Goal: Transaction & Acquisition: Purchase product/service

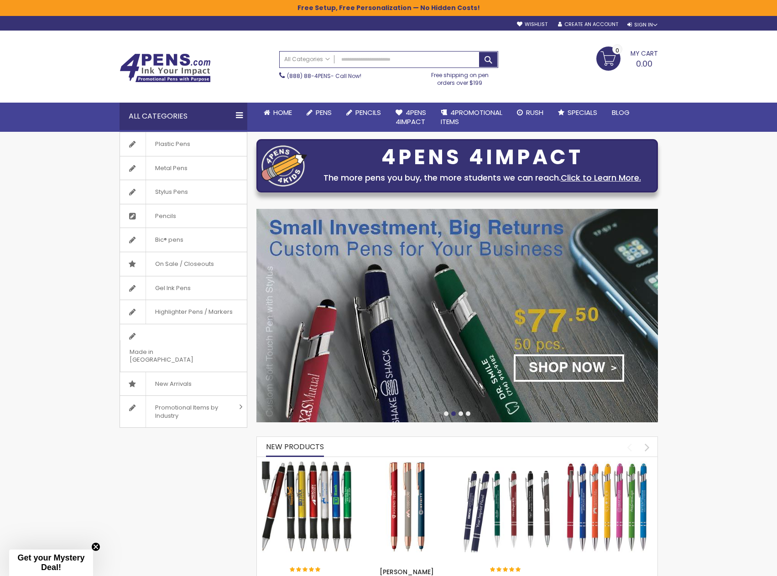
click at [649, 31] on div "Toggle Nav Search All Categories All Categories Pens Plastic Pens Metal Pens Gr…" at bounding box center [389, 67] width 548 height 72
click at [651, 28] on div "Sign In" at bounding box center [643, 24] width 30 height 7
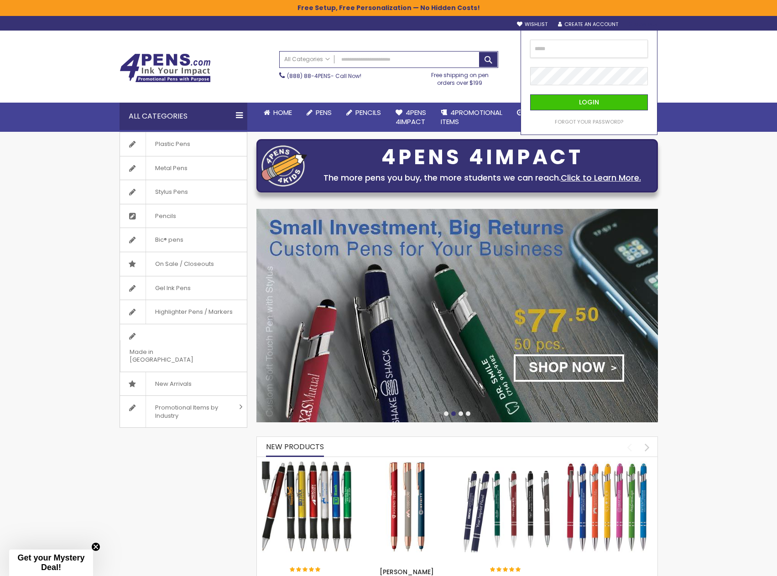
click at [595, 51] on input "email" at bounding box center [589, 49] width 118 height 18
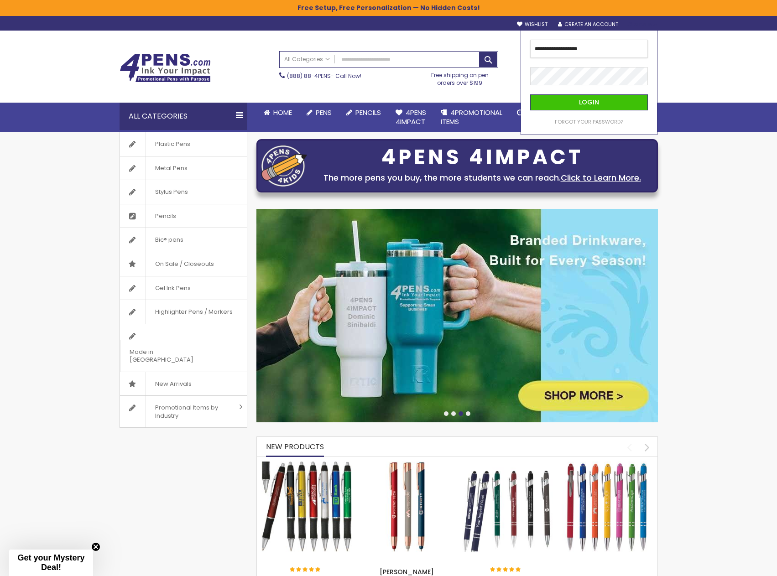
type input "**********"
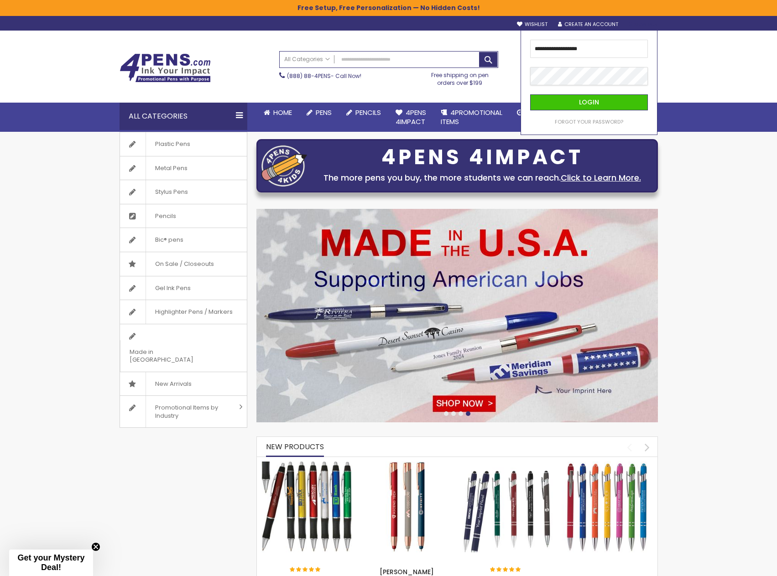
click at [530, 94] on button "Login" at bounding box center [589, 102] width 118 height 16
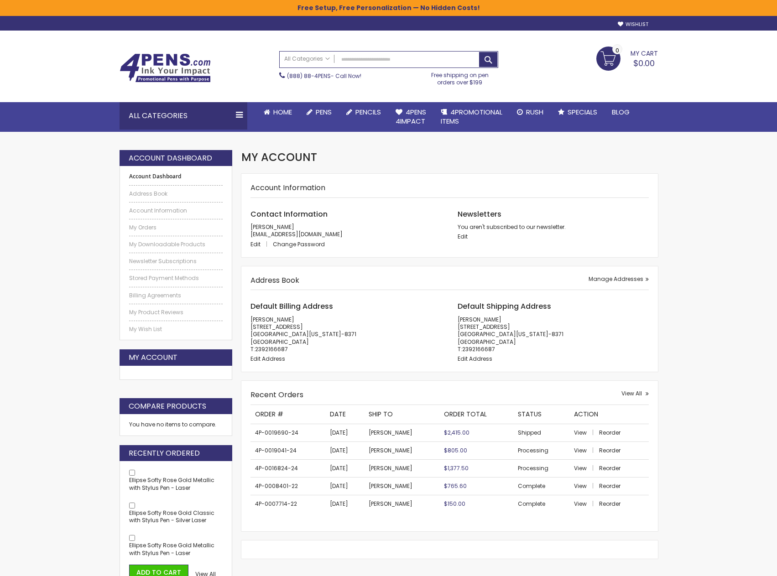
click at [148, 221] on li "My Orders" at bounding box center [176, 225] width 94 height 12
click at [148, 223] on li "My Orders" at bounding box center [176, 225] width 94 height 12
click at [150, 225] on link "My Orders" at bounding box center [176, 227] width 94 height 7
click at [151, 226] on link "My Orders" at bounding box center [176, 227] width 94 height 7
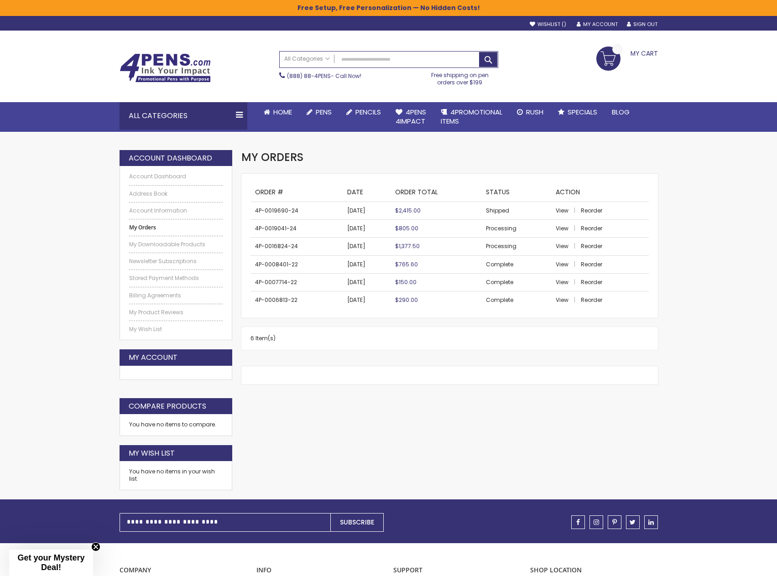
click at [180, 70] on img at bounding box center [165, 67] width 91 height 29
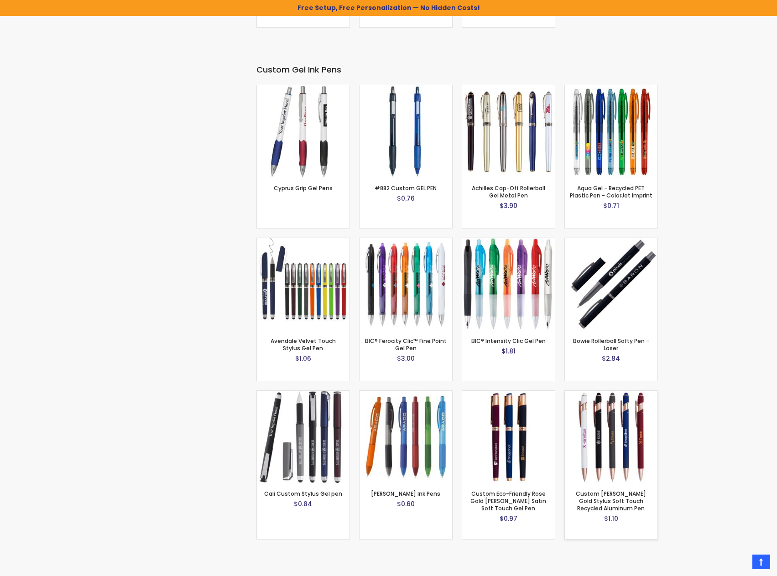
click at [635, 471] on img at bounding box center [611, 437] width 93 height 93
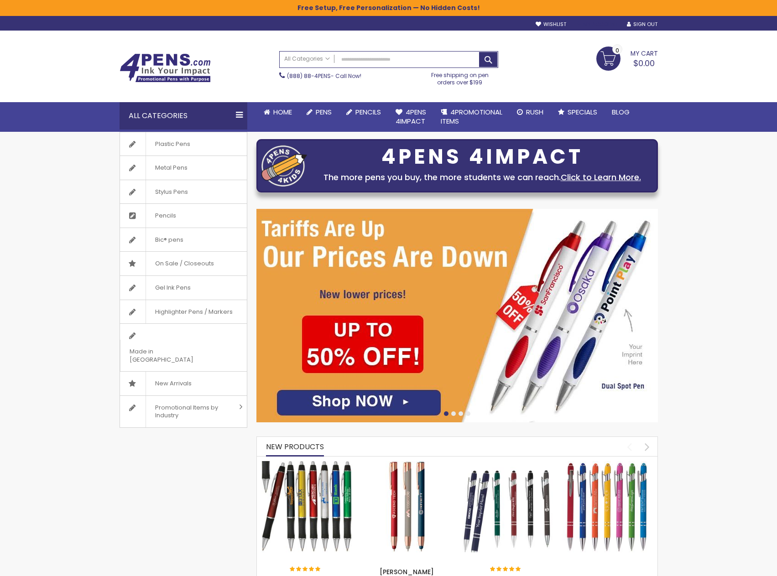
click at [606, 22] on link "My Account" at bounding box center [597, 24] width 41 height 7
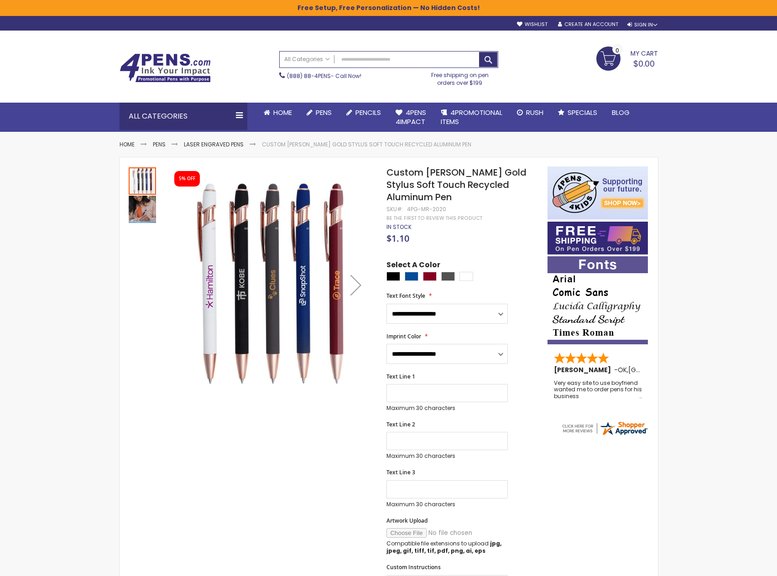
click at [140, 213] on img "Custom Lexi Rose Gold Stylus Soft Touch Recycled Aluminum Pen" at bounding box center [142, 209] width 27 height 27
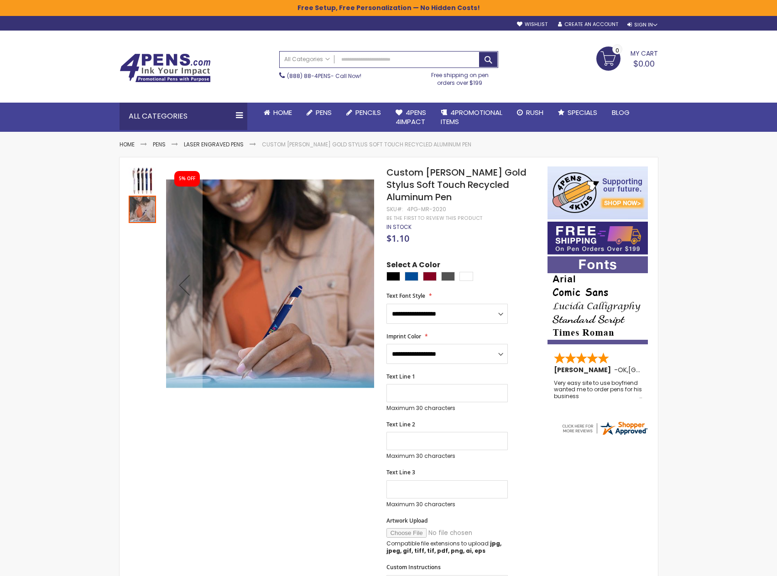
click at [141, 193] on img "Custom Lexi Rose Gold Stylus Soft Touch Recycled Aluminum Pen" at bounding box center [142, 181] width 27 height 27
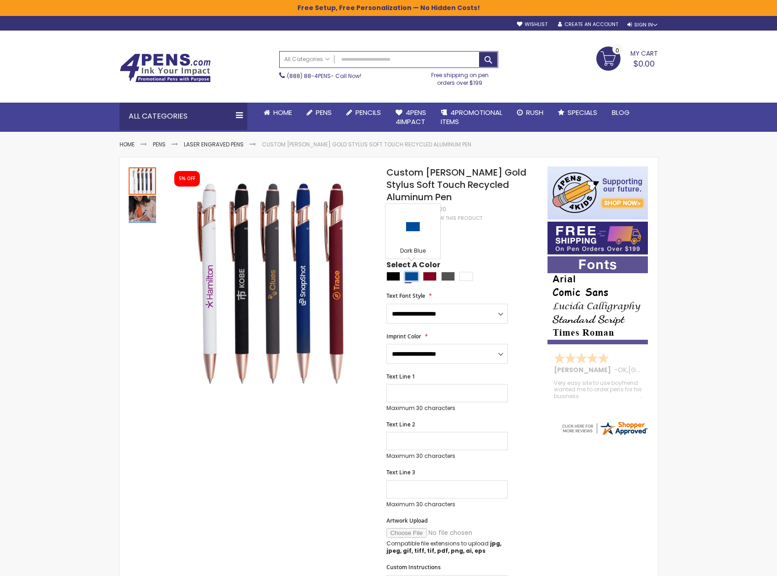
click at [407, 272] on div "Dark Blue" at bounding box center [412, 276] width 14 height 9
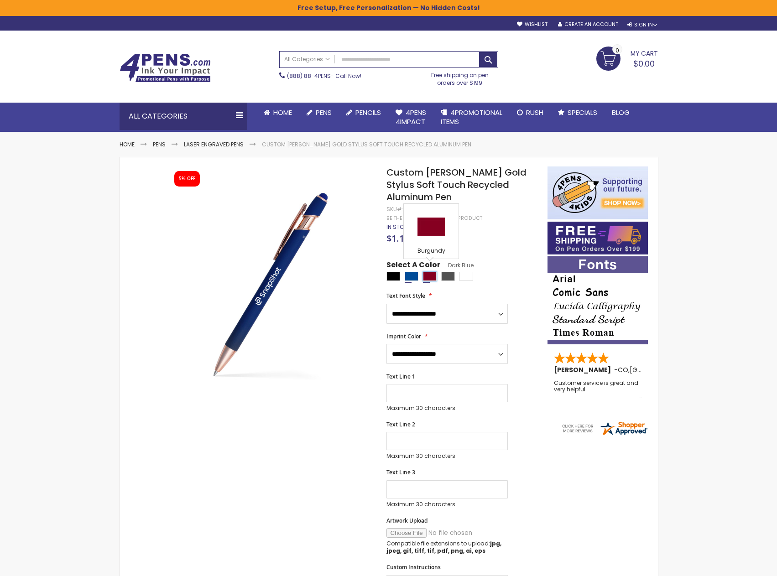
click at [432, 272] on div "Burgundy" at bounding box center [430, 276] width 14 height 9
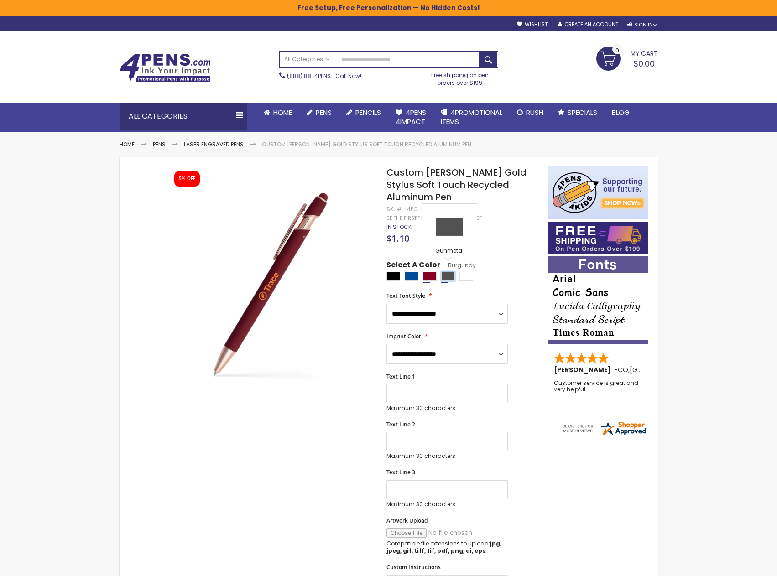
click at [447, 273] on div "Gunmetal" at bounding box center [448, 276] width 14 height 9
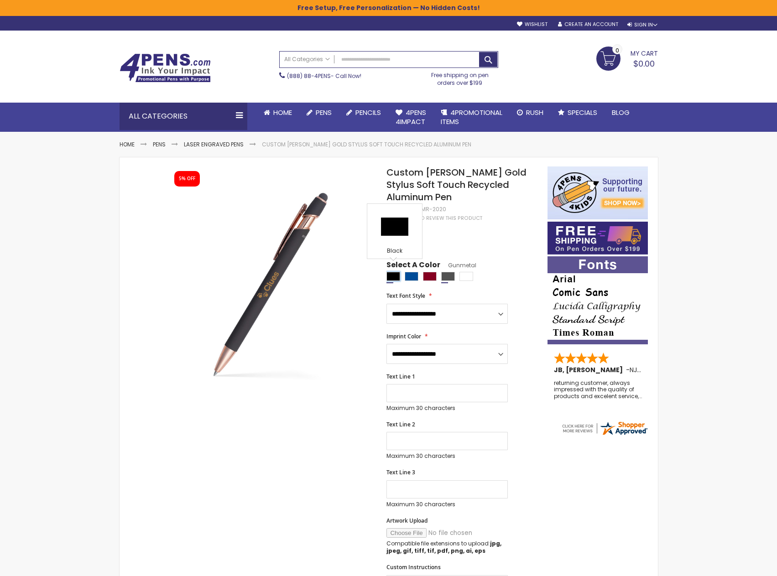
click at [395, 272] on div "Black" at bounding box center [394, 276] width 14 height 9
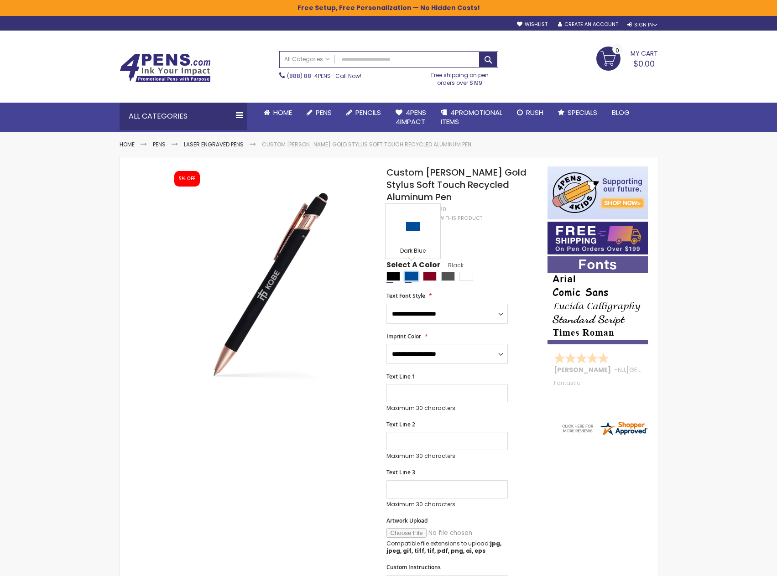
click at [411, 274] on div "Dark Blue" at bounding box center [412, 276] width 14 height 9
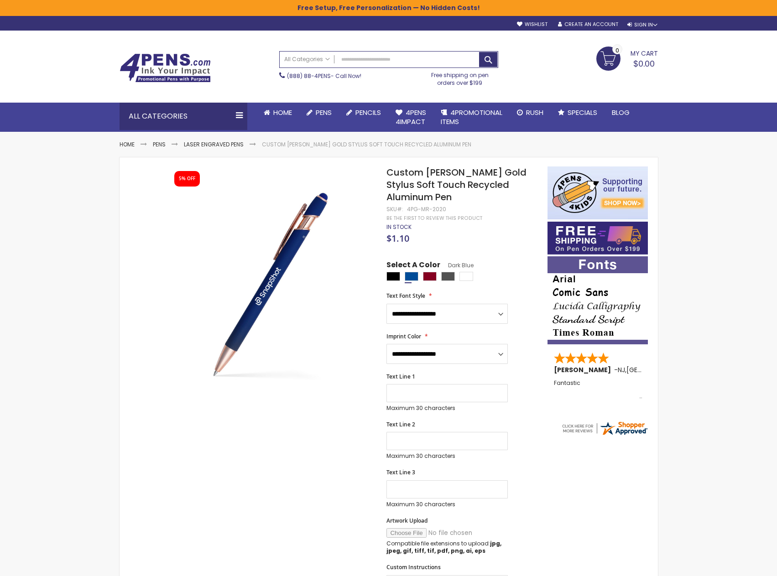
click at [395, 277] on div at bounding box center [465, 277] width 156 height 11
click at [393, 272] on div "Black" at bounding box center [394, 276] width 14 height 9
type input "****"
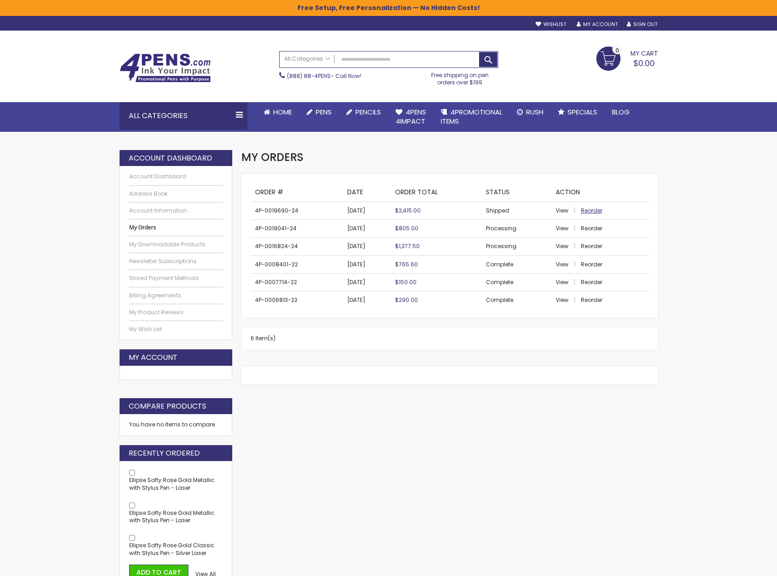
click at [594, 210] on span "Reorder" at bounding box center [591, 211] width 21 height 8
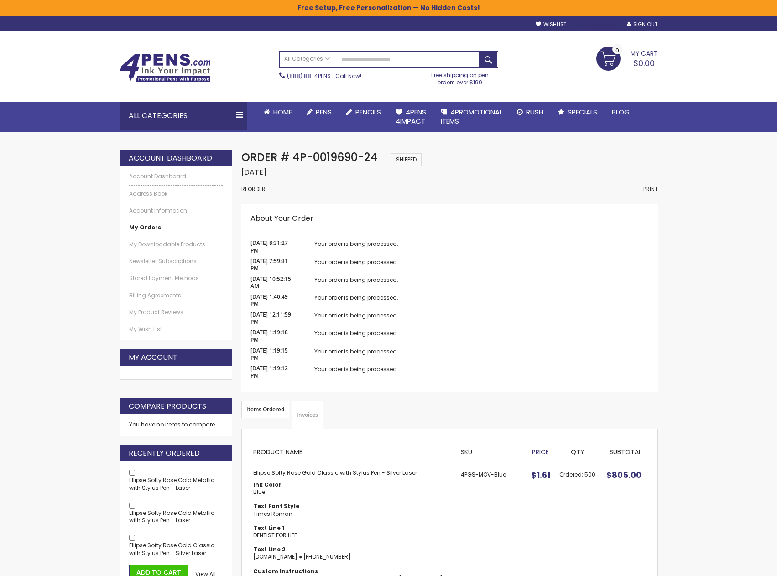
click at [596, 23] on link "My Account" at bounding box center [597, 24] width 41 height 7
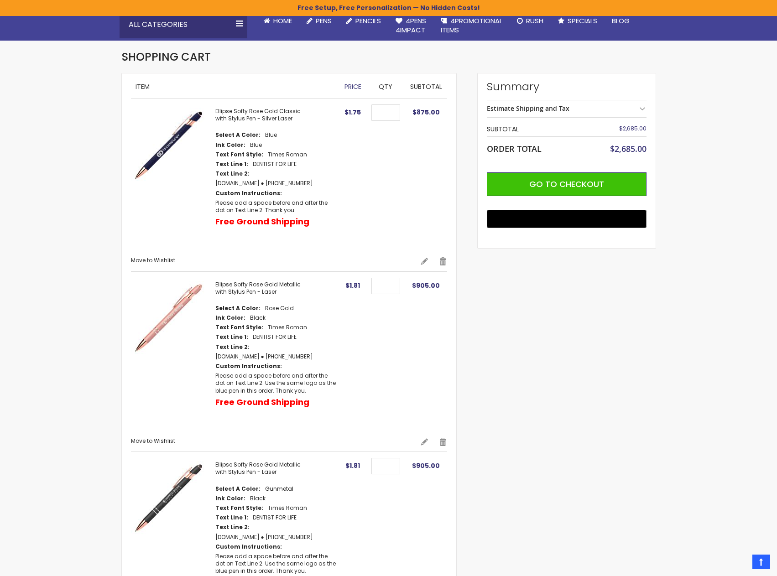
click at [762, 485] on div at bounding box center [388, 485] width 777 height 0
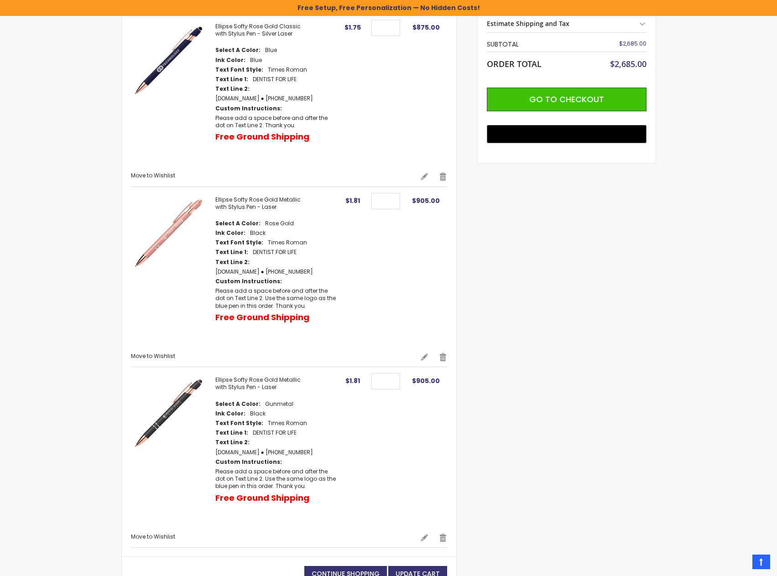
scroll to position [274, 0]
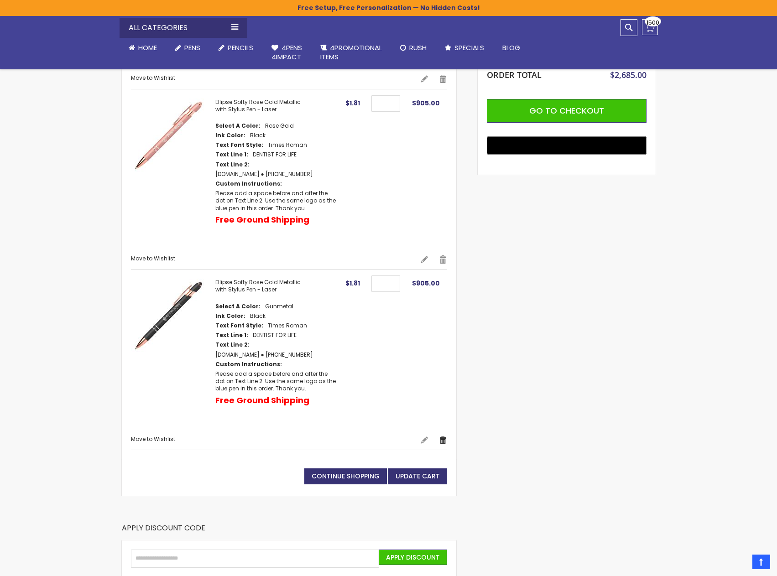
click at [444, 442] on link "Remove" at bounding box center [443, 440] width 8 height 9
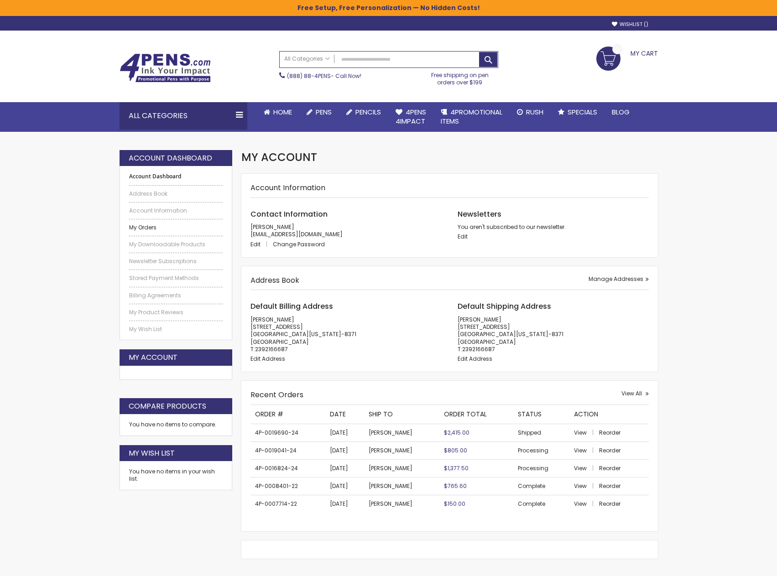
click at [142, 228] on link "My Orders" at bounding box center [176, 227] width 94 height 7
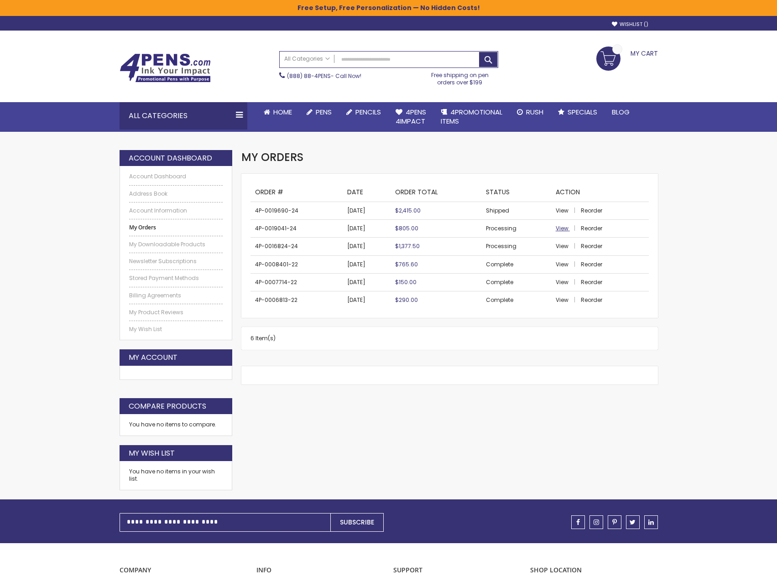
drag, startPoint x: 556, startPoint y: 227, endPoint x: 567, endPoint y: 246, distance: 21.5
click at [556, 227] on span "View" at bounding box center [562, 229] width 13 height 8
click at [567, 246] on span "View" at bounding box center [562, 246] width 13 height 8
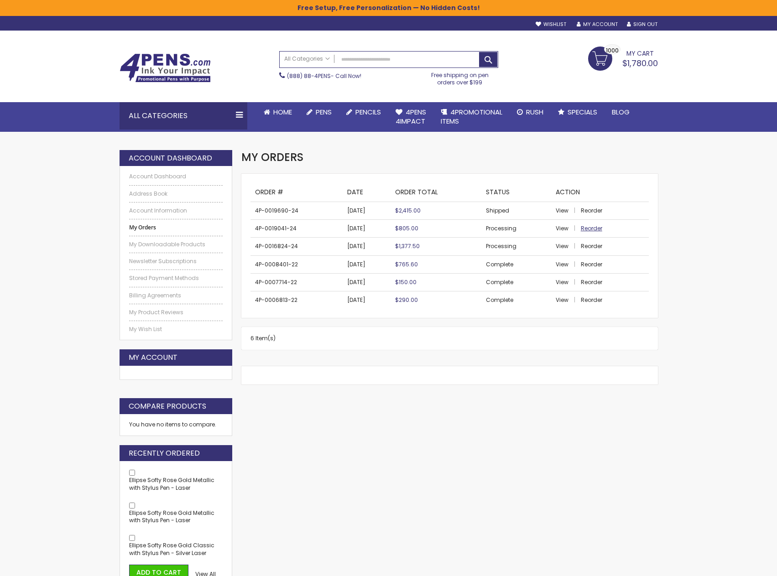
click at [587, 228] on span "Reorder" at bounding box center [591, 229] width 21 height 8
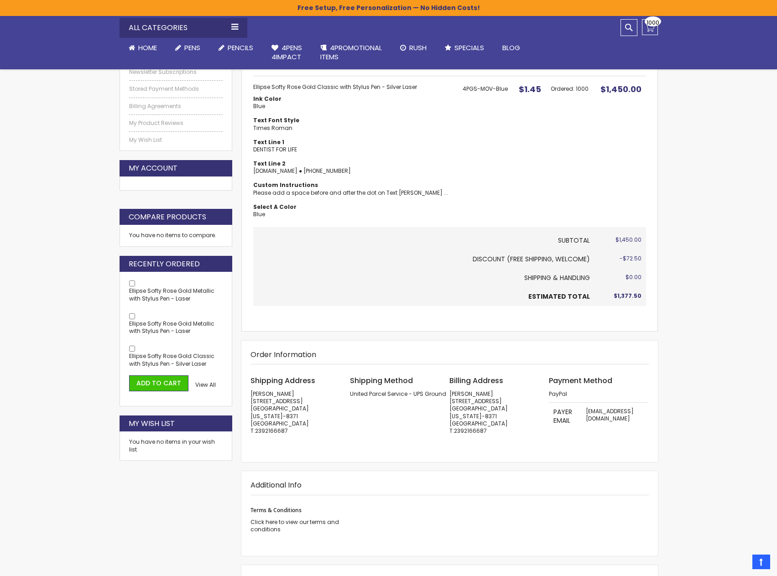
scroll to position [183, 0]
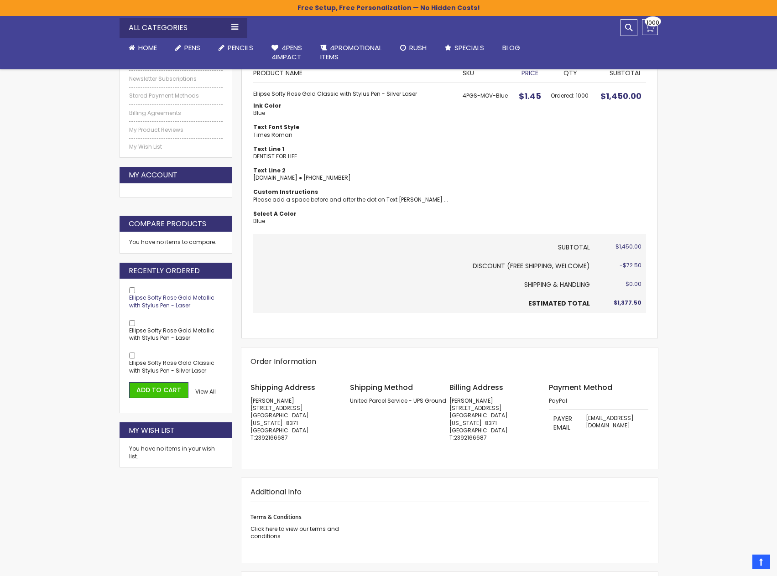
click at [172, 305] on span "Ellipse Softy Rose Gold Metallic with Stylus Pen - Laser" at bounding box center [171, 301] width 85 height 15
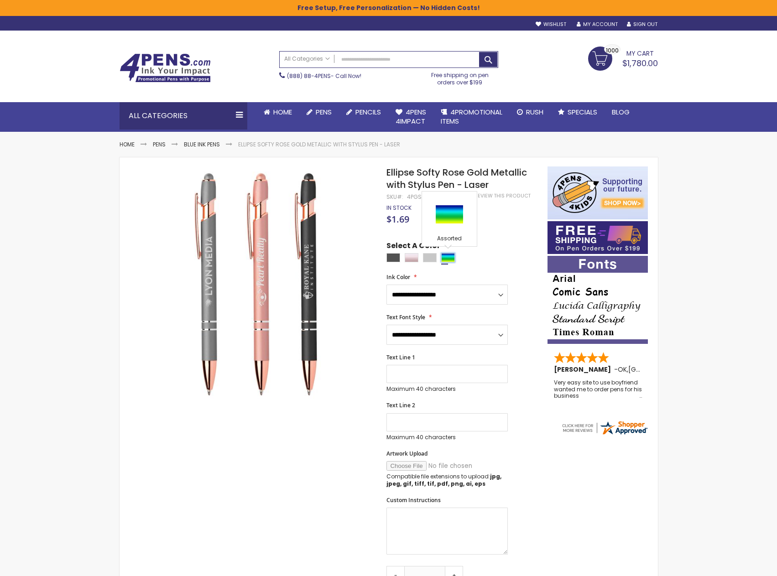
click at [450, 260] on div "Assorted" at bounding box center [448, 257] width 14 height 9
click at [427, 258] on div "Silver" at bounding box center [430, 257] width 14 height 9
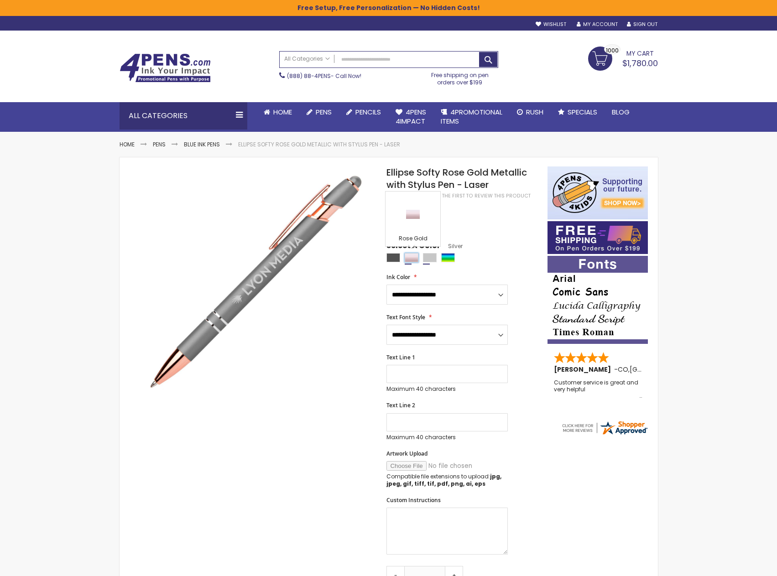
click at [413, 258] on div "Rose Gold" at bounding box center [412, 257] width 14 height 9
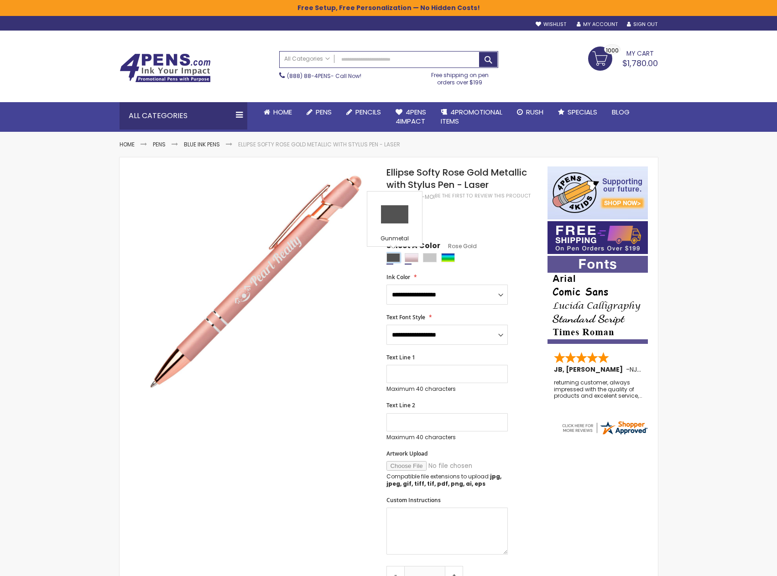
click at [393, 258] on div "Gunmetal" at bounding box center [394, 257] width 14 height 9
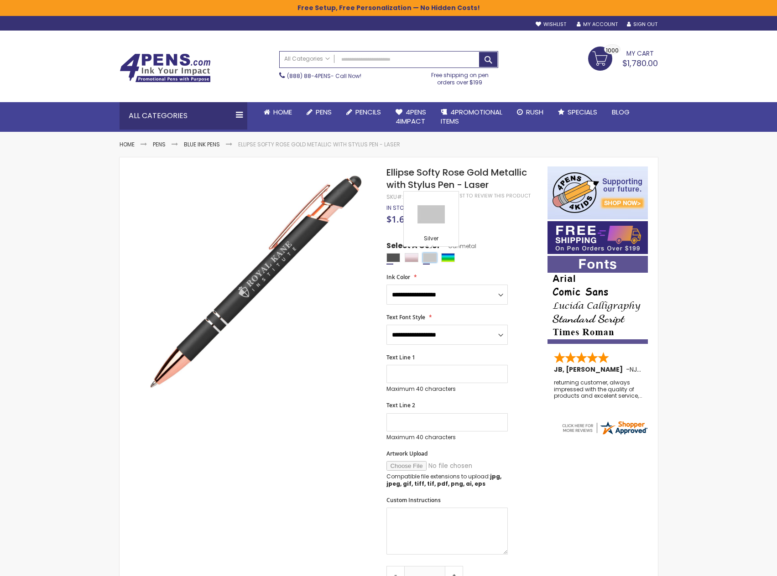
click at [429, 256] on div "Silver" at bounding box center [430, 257] width 14 height 9
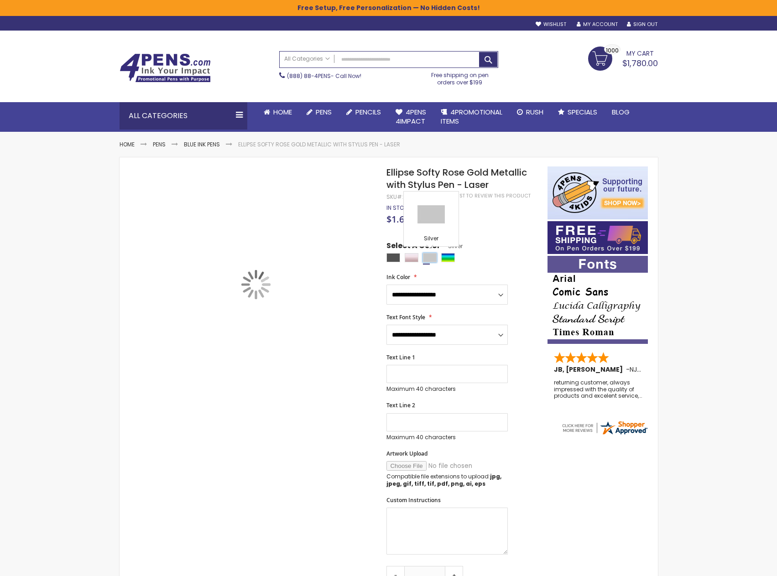
type input "****"
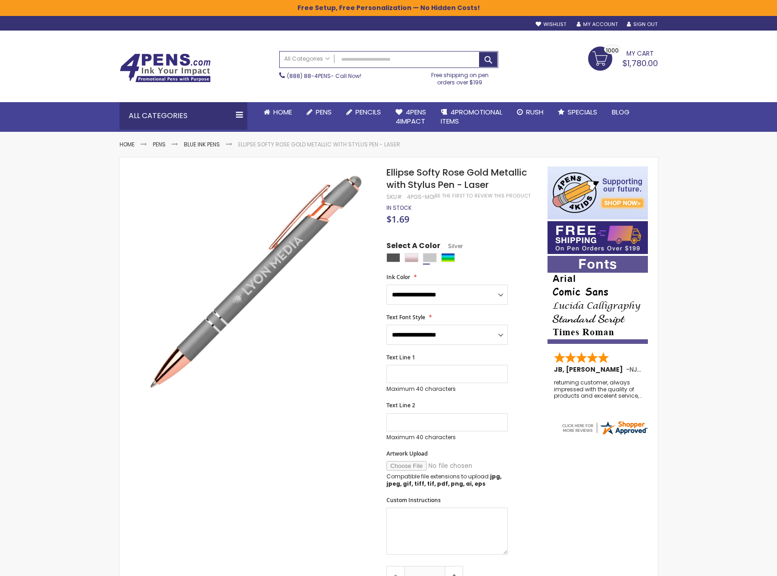
click at [759, 138] on div "Skip to Content Welcome, Hieu Doan! Wishlist Sign Out Sign In Sign In Login For…" at bounding box center [388, 540] width 777 height 1080
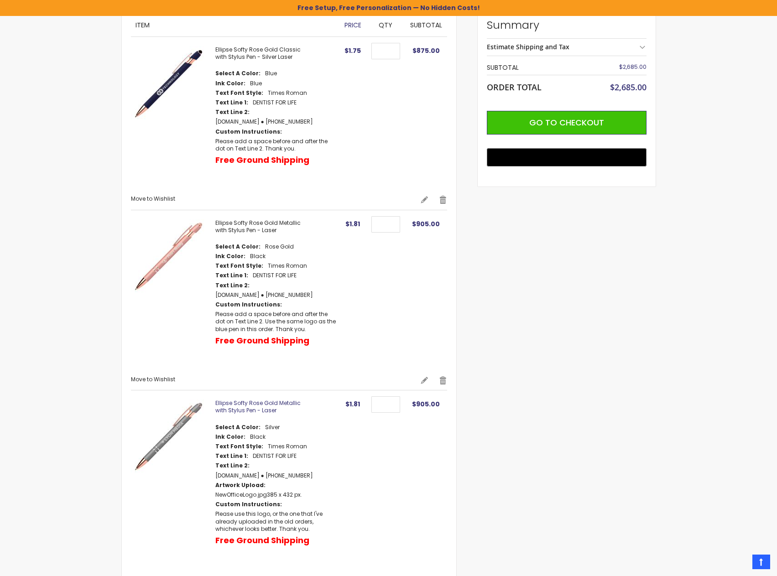
click at [268, 407] on link "Ellipse Softy Rose Gold Metallic with Stylus Pen - Laser" at bounding box center [257, 406] width 85 height 15
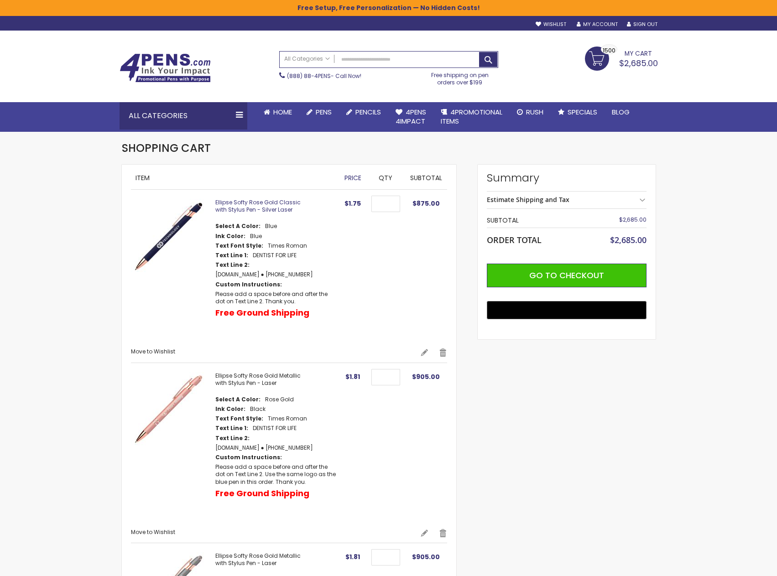
click at [276, 205] on link "Ellipse Softy Rose Gold Classic with Stylus Pen - Silver Laser" at bounding box center [257, 206] width 85 height 15
click at [548, 276] on span "Go to Checkout" at bounding box center [566, 275] width 75 height 11
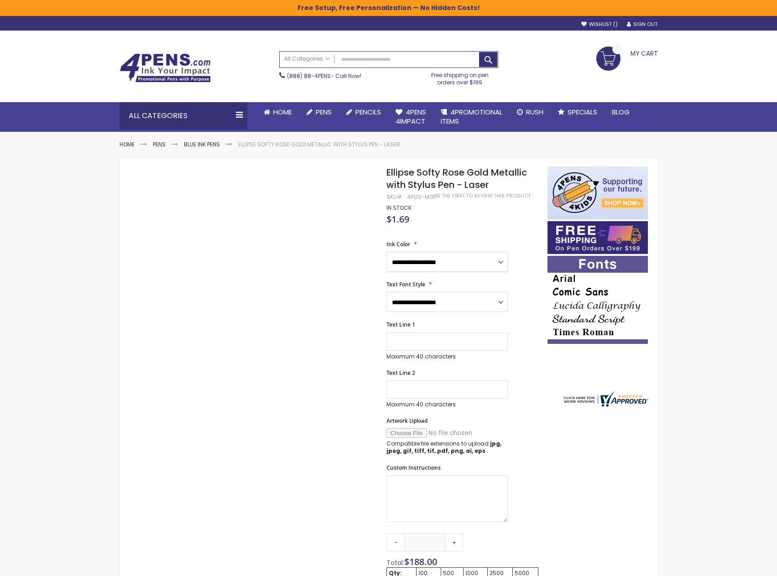
click at [426, 264] on select "**********" at bounding box center [447, 262] width 121 height 20
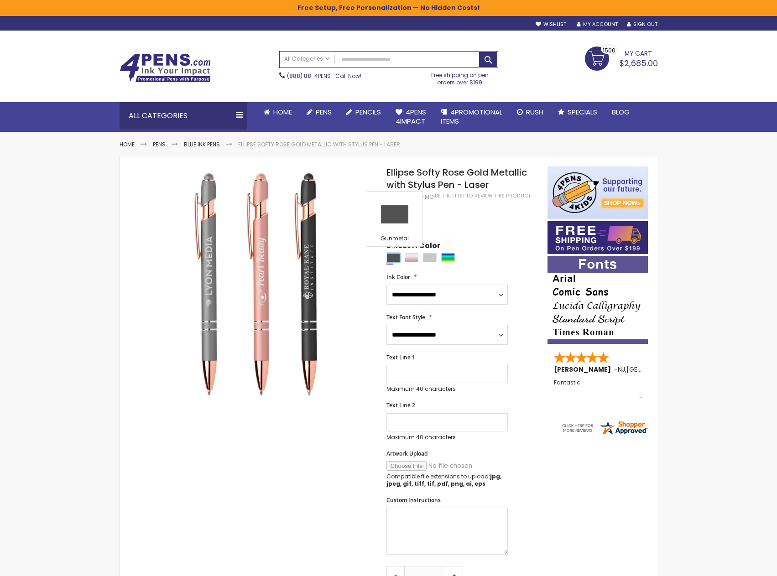
drag, startPoint x: 396, startPoint y: 256, endPoint x: 501, endPoint y: 274, distance: 106.6
click at [396, 256] on div "Gunmetal" at bounding box center [394, 257] width 14 height 9
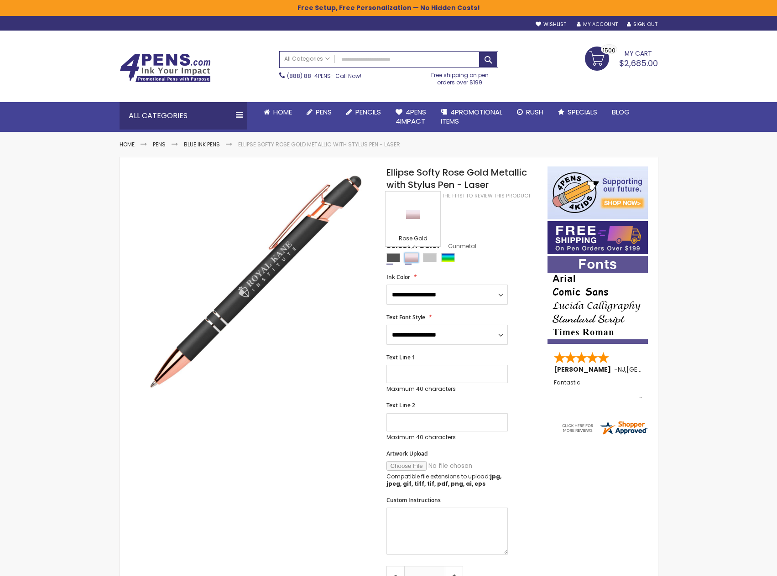
click at [412, 257] on div "Rose Gold" at bounding box center [412, 257] width 14 height 9
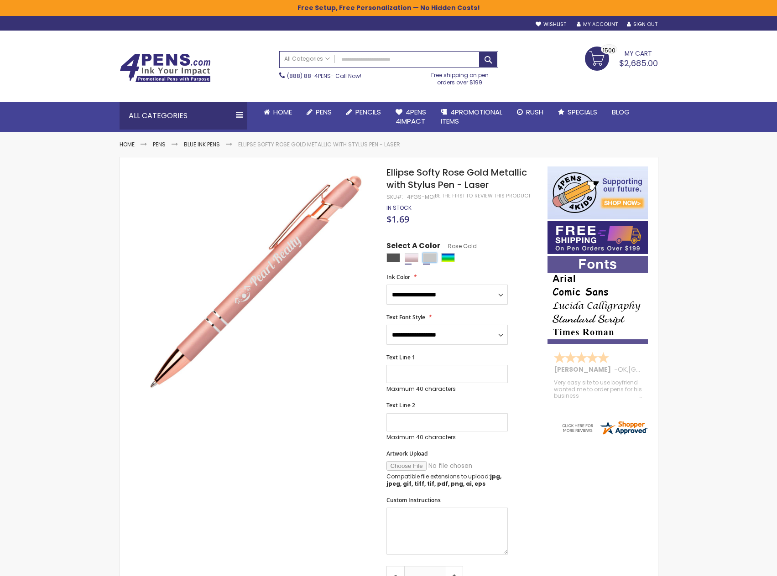
click at [431, 257] on div "Silver" at bounding box center [430, 257] width 14 height 9
type input "****"
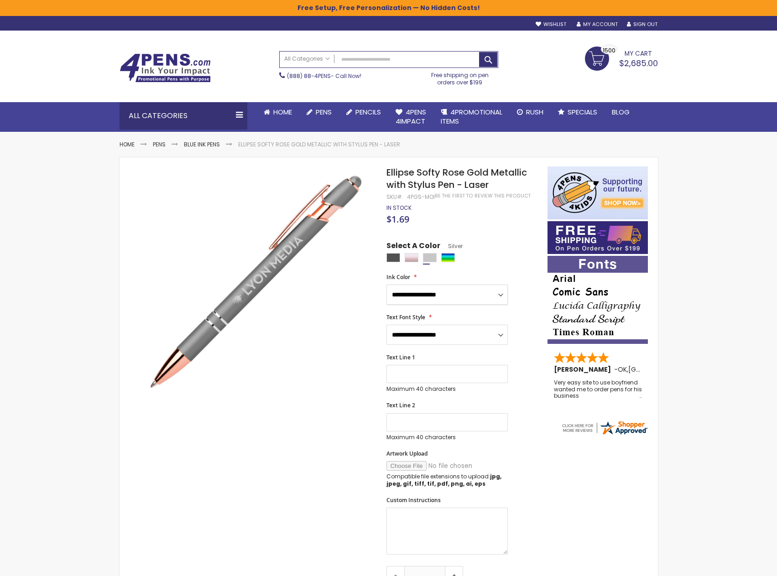
click at [474, 293] on select "**********" at bounding box center [447, 295] width 121 height 20
select select "****"
click at [387, 285] on select "**********" at bounding box center [447, 295] width 121 height 20
click at [452, 330] on select "**********" at bounding box center [447, 335] width 121 height 20
select select "****"
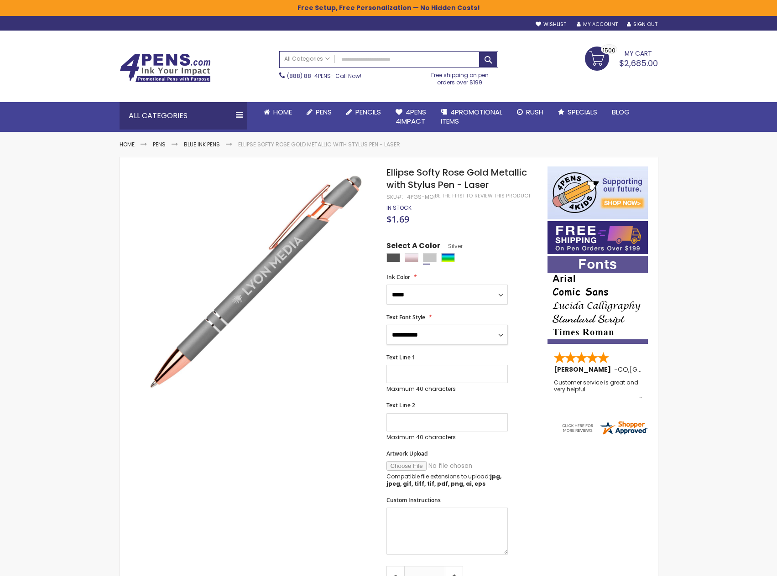
click at [387, 325] on select "**********" at bounding box center [447, 335] width 121 height 20
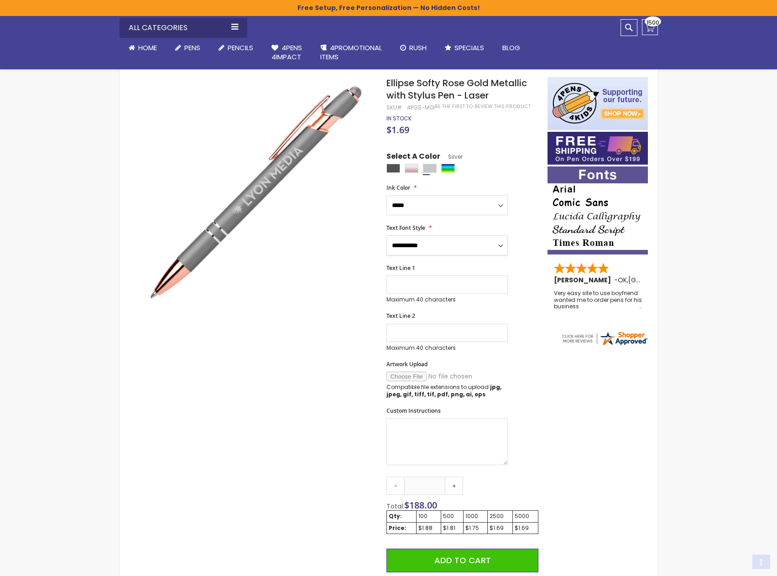
scroll to position [228, 0]
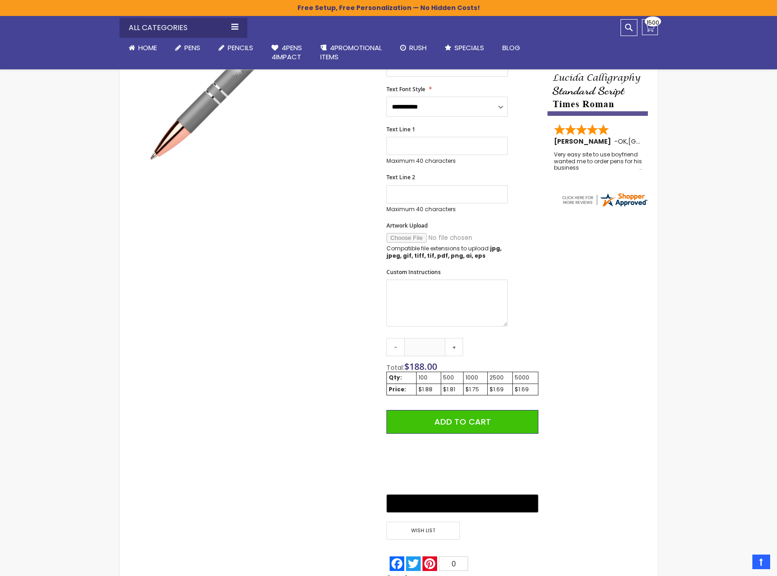
click at [611, 296] on div "Skip to the end of the images gallery Skip to the beginning of the images galle…" at bounding box center [388, 293] width 529 height 710
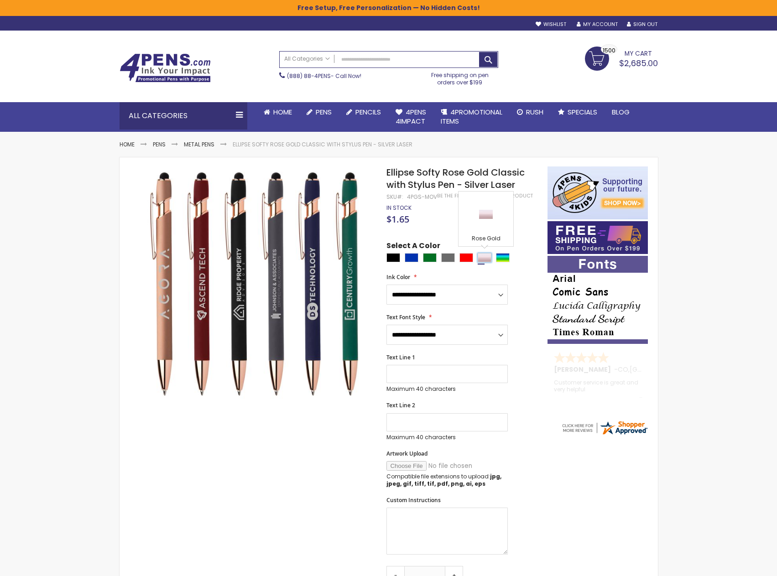
click at [479, 260] on div "Rose Gold" at bounding box center [485, 257] width 14 height 9
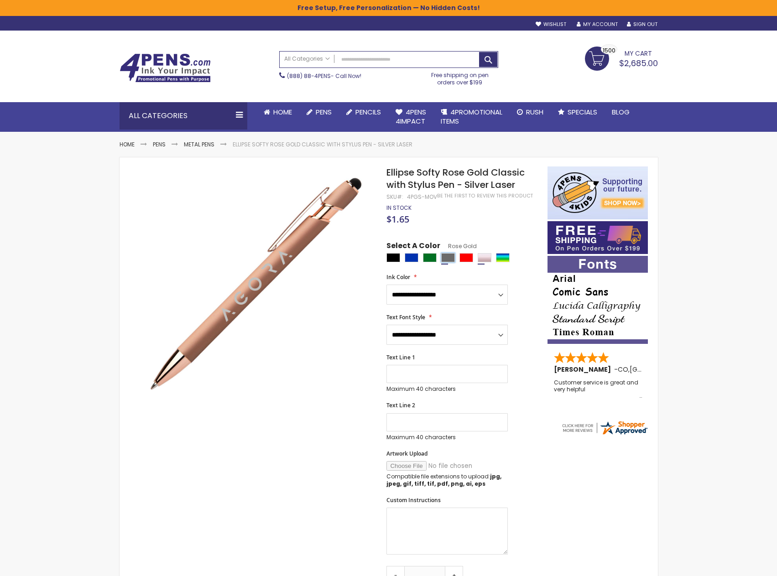
click at [444, 257] on div "Grey" at bounding box center [448, 257] width 14 height 9
type input "****"
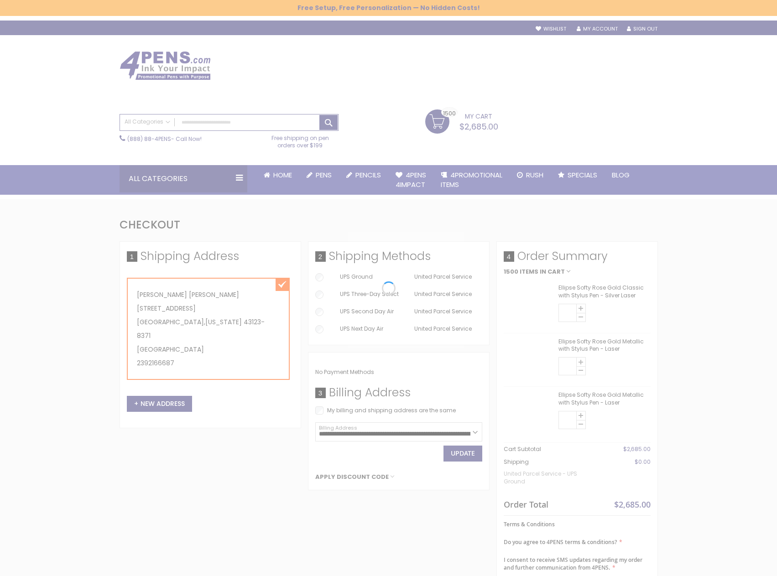
select select "*"
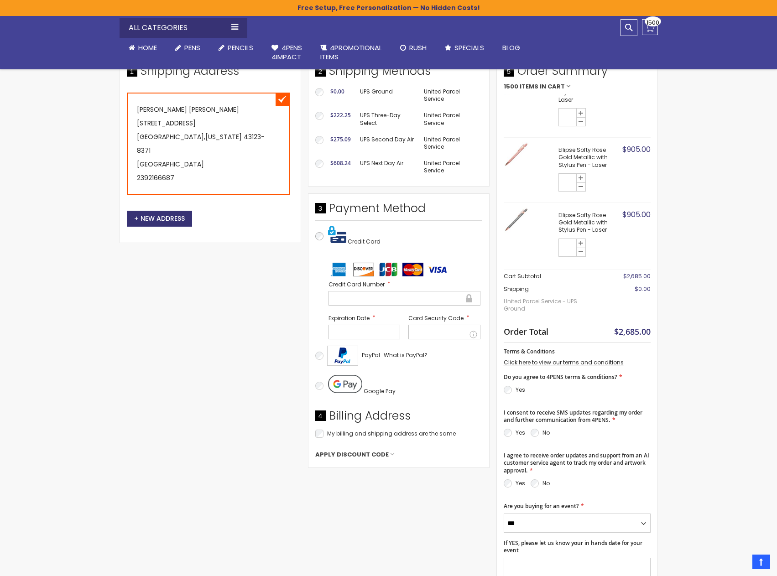
scroll to position [183, 0]
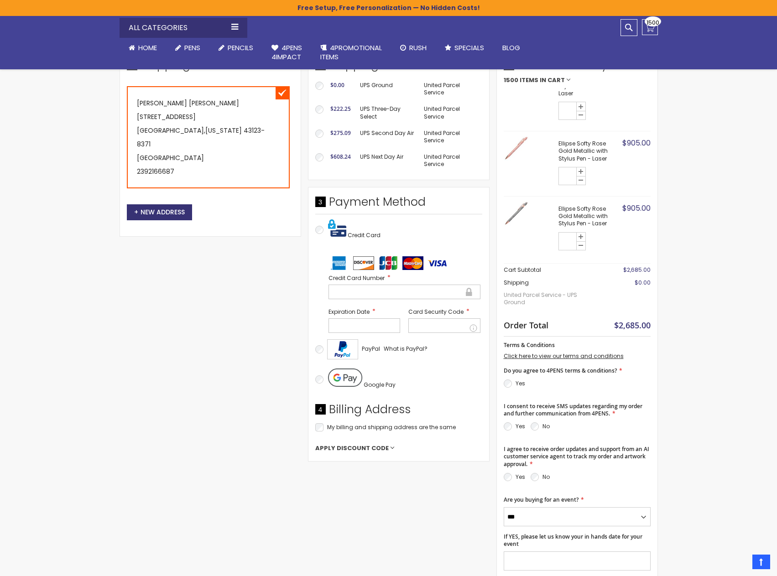
click at [390, 449] on span "Apply Discount Code" at bounding box center [398, 449] width 167 height 8
click at [388, 446] on span "Apply Discount Code" at bounding box center [398, 449] width 167 height 8
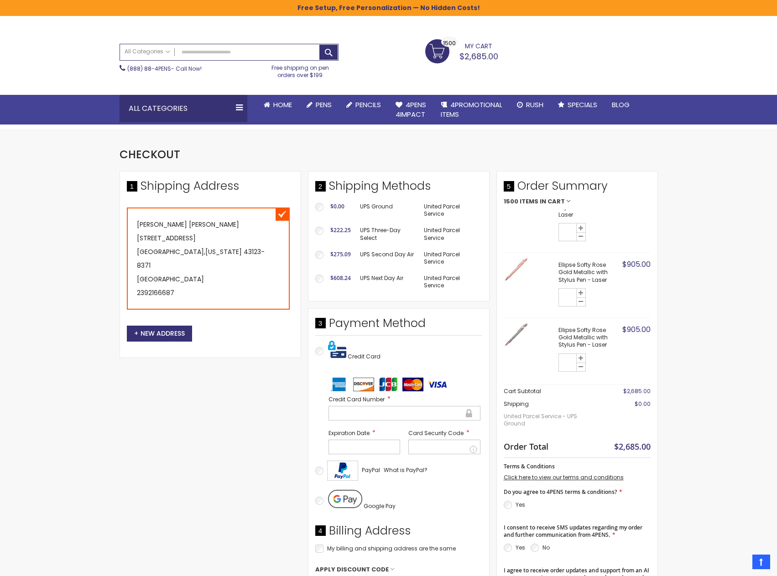
scroll to position [46, 0]
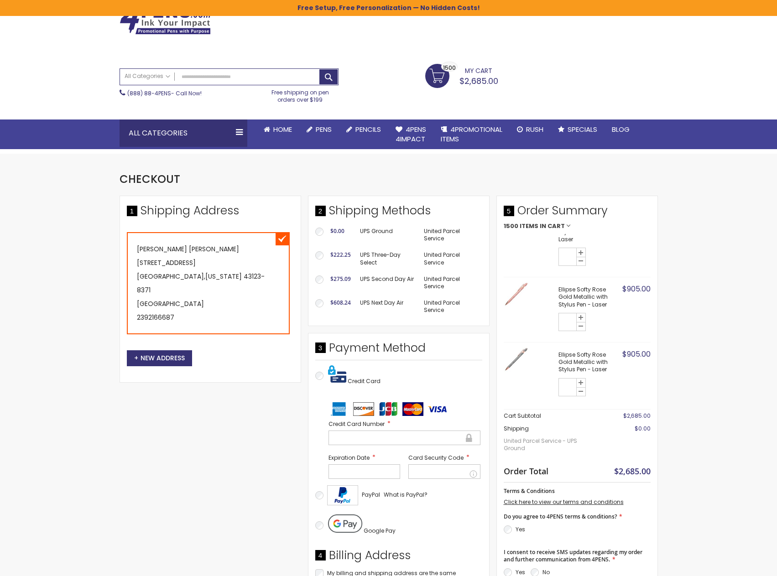
click at [353, 447] on div "Credit Card Number" at bounding box center [405, 432] width 156 height 29
click at [409, 443] on div at bounding box center [405, 438] width 152 height 15
click at [461, 484] on div "PayPal What is PayPal?" at bounding box center [398, 495] width 167 height 29
click at [442, 485] on div "PayPal What is PayPal?" at bounding box center [398, 495] width 167 height 29
click at [443, 480] on div "Card Security Code What is this? This is a required field." at bounding box center [445, 466] width 76 height 29
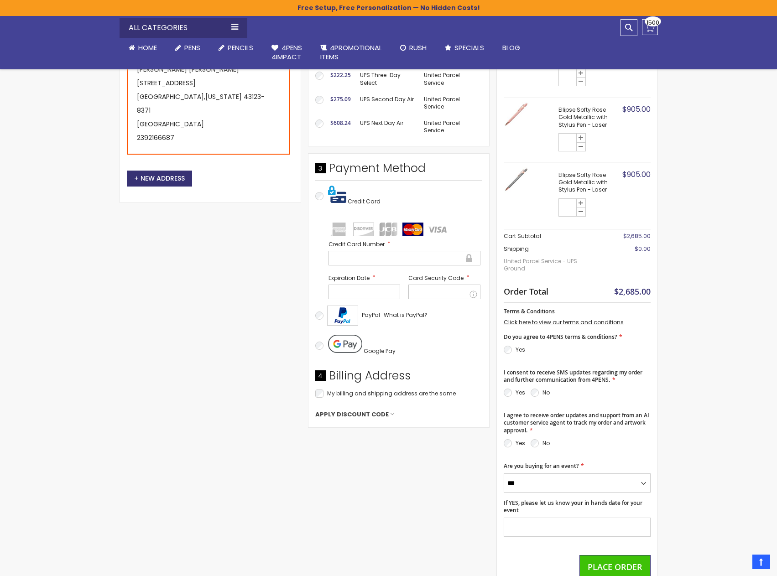
scroll to position [228, 0]
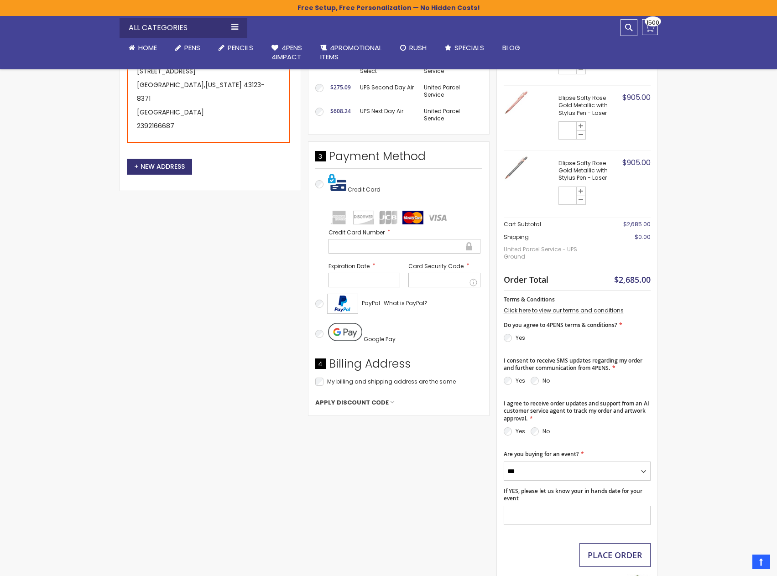
drag, startPoint x: 637, startPoint y: 555, endPoint x: 366, endPoint y: 356, distance: 336.0
click at [370, 356] on div "Shipping Address [PERSON_NAME] [STREET_ADDRESS][US_STATE] 2392166687 Edit New A…" at bounding box center [389, 325] width 539 height 643
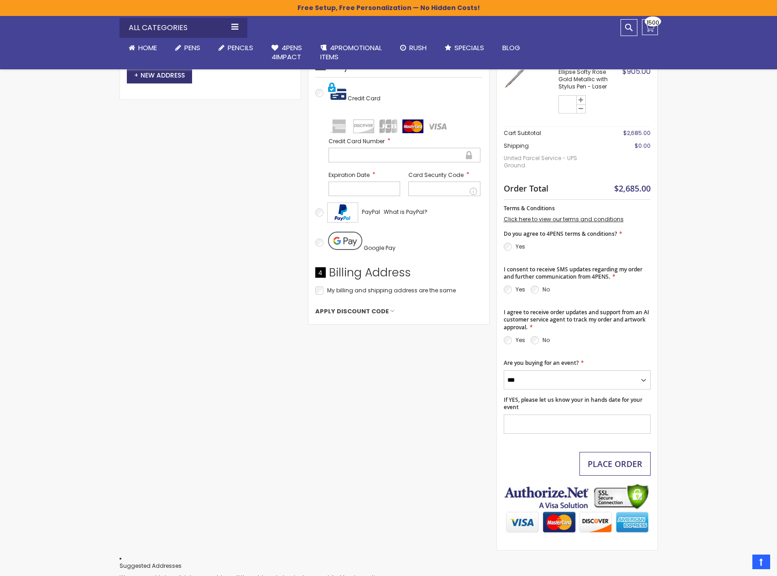
click at [623, 466] on span "Place Order" at bounding box center [615, 464] width 55 height 11
